Goal: Task Accomplishment & Management: Use online tool/utility

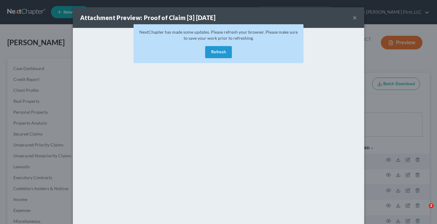
click at [353, 17] on button "×" at bounding box center [355, 17] width 4 height 7
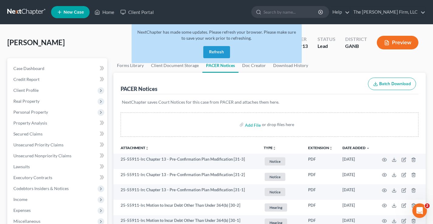
click at [212, 52] on button "Refresh" at bounding box center [216, 52] width 27 height 12
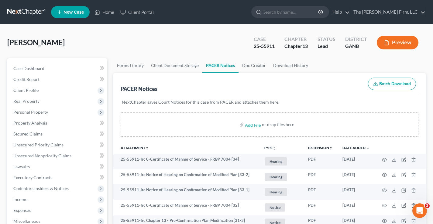
click at [22, 10] on link at bounding box center [26, 12] width 39 height 11
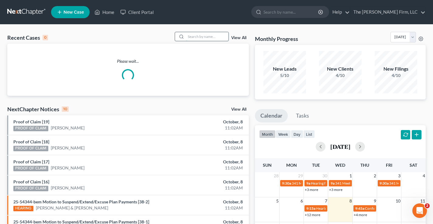
click at [194, 36] on input "search" at bounding box center [207, 36] width 42 height 9
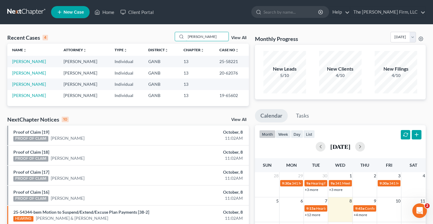
type input "evans"
click at [30, 66] on td "Evans, Keithan" at bounding box center [32, 61] width 51 height 11
click at [31, 62] on link "Evans, Keithan" at bounding box center [29, 61] width 34 height 5
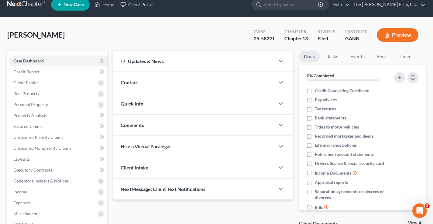
scroll to position [109, 0]
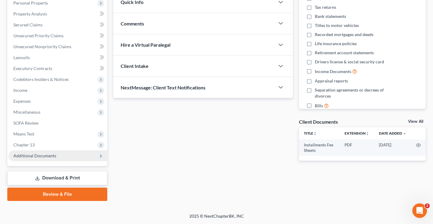
click at [38, 155] on span "Additional Documents" at bounding box center [34, 155] width 43 height 5
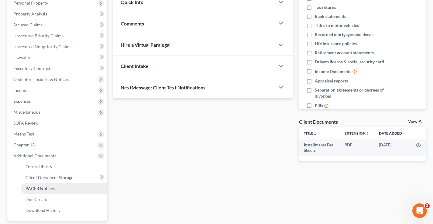
click at [42, 189] on span "PACER Notices" at bounding box center [39, 188] width 29 height 5
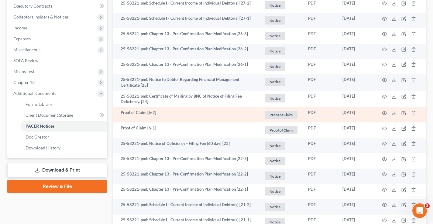
scroll to position [182, 0]
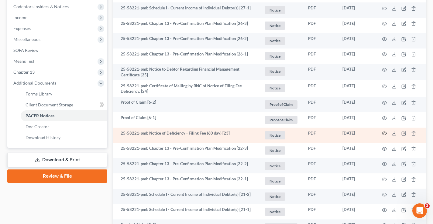
click at [384, 133] on icon "button" at bounding box center [384, 133] width 5 height 5
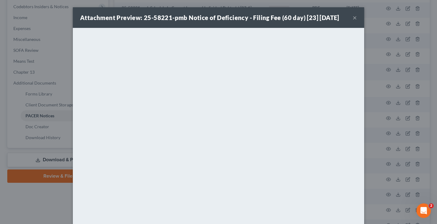
click at [29, 196] on div "Attachment Preview: 25-58221-pmb Notice of Deficiency - Filing Fee (60 day) [23…" at bounding box center [218, 112] width 437 height 224
